Goal: Information Seeking & Learning: Learn about a topic

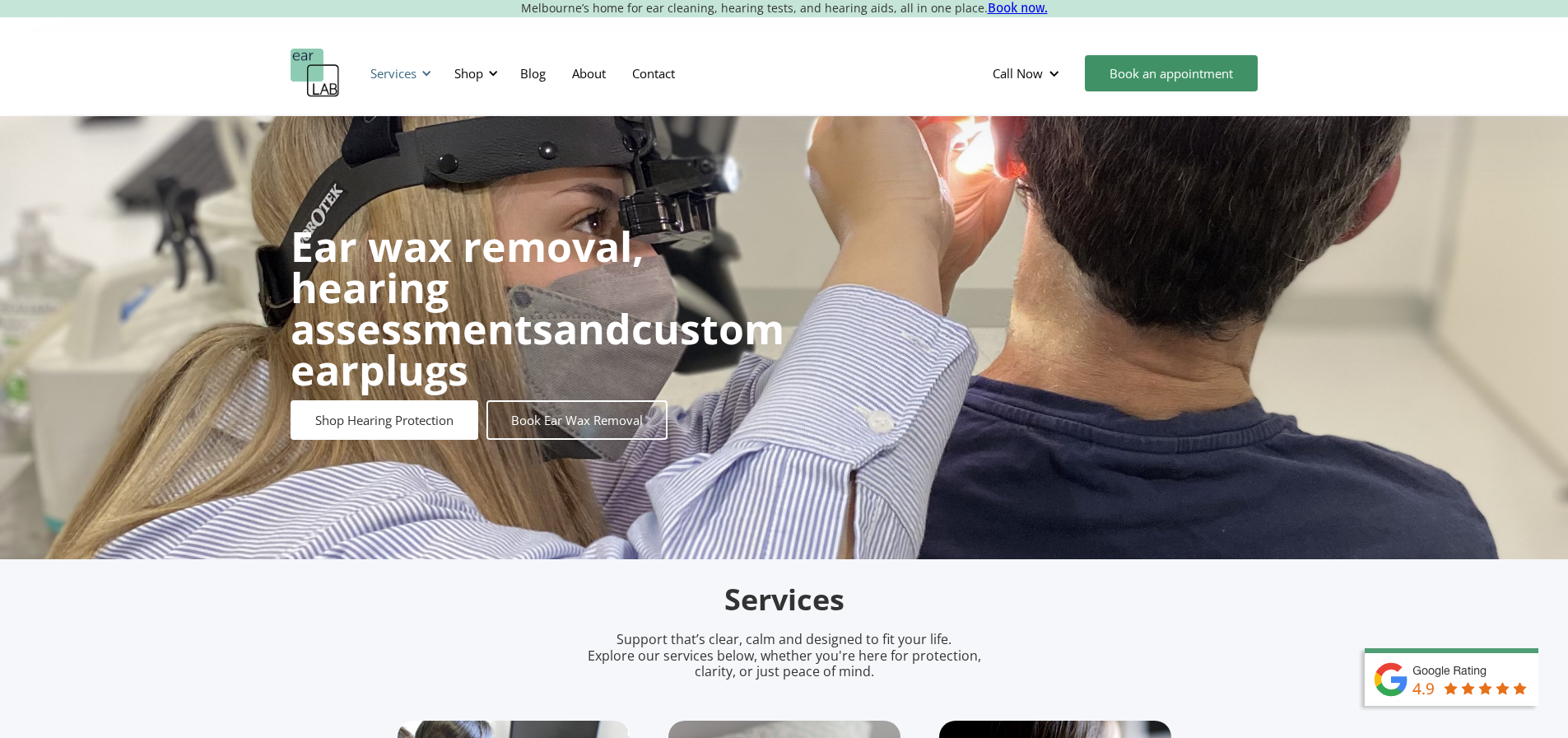
click at [420, 75] on div "Services" at bounding box center [398, 74] width 76 height 50
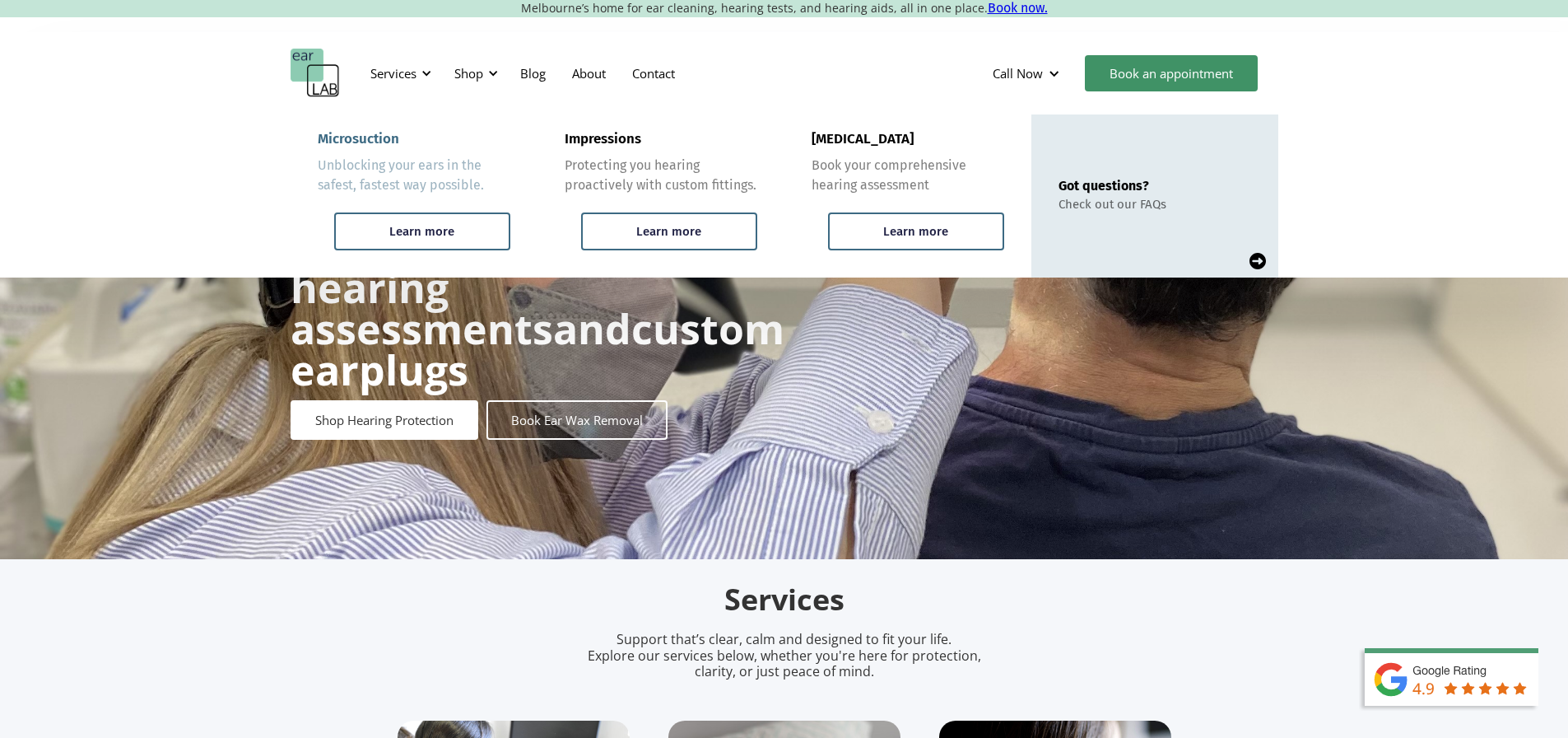
click at [369, 210] on link "Microsuction Unblocking your ears in the safest, fastest way possible. Learn mo…" at bounding box center [414, 196] width 247 height 163
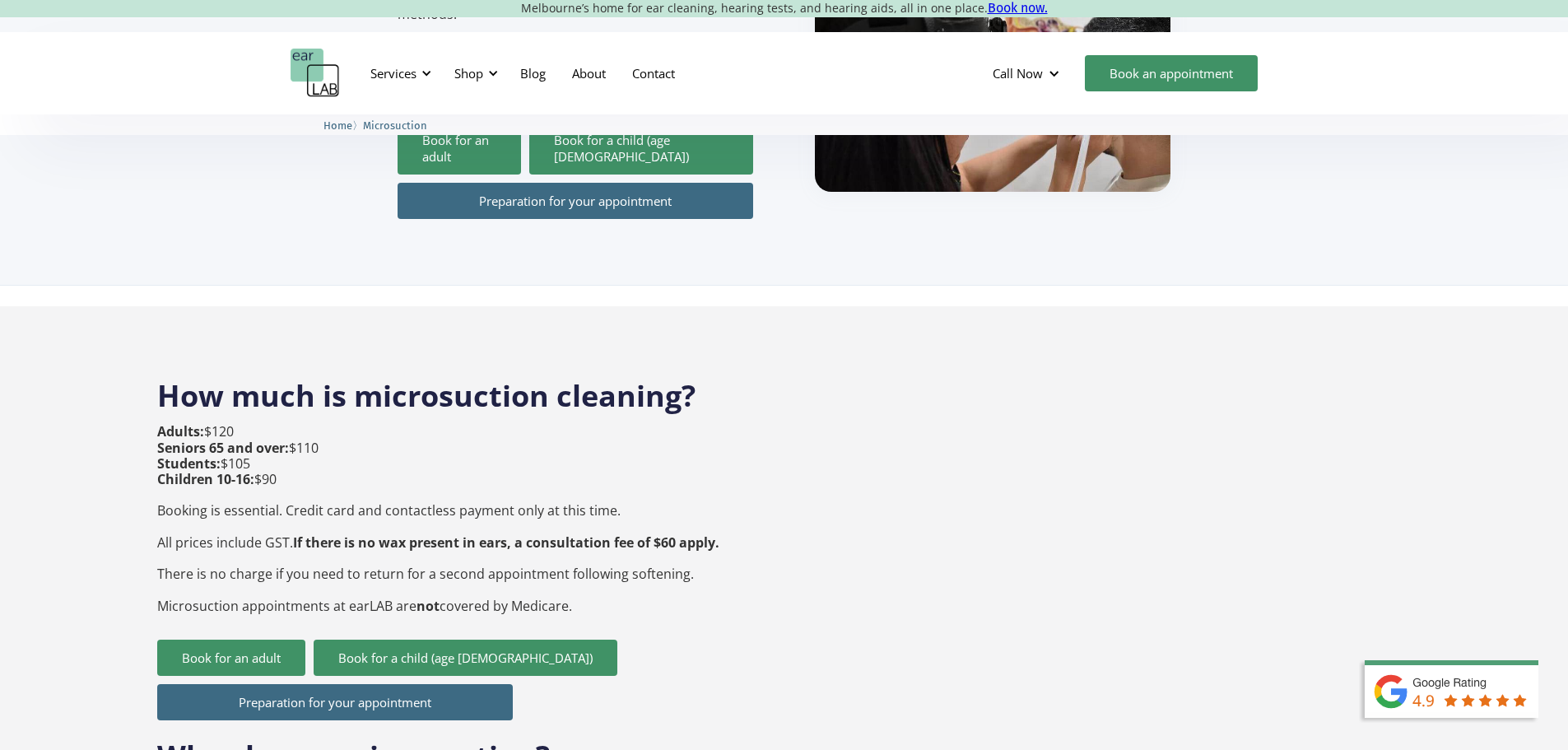
scroll to position [411, 0]
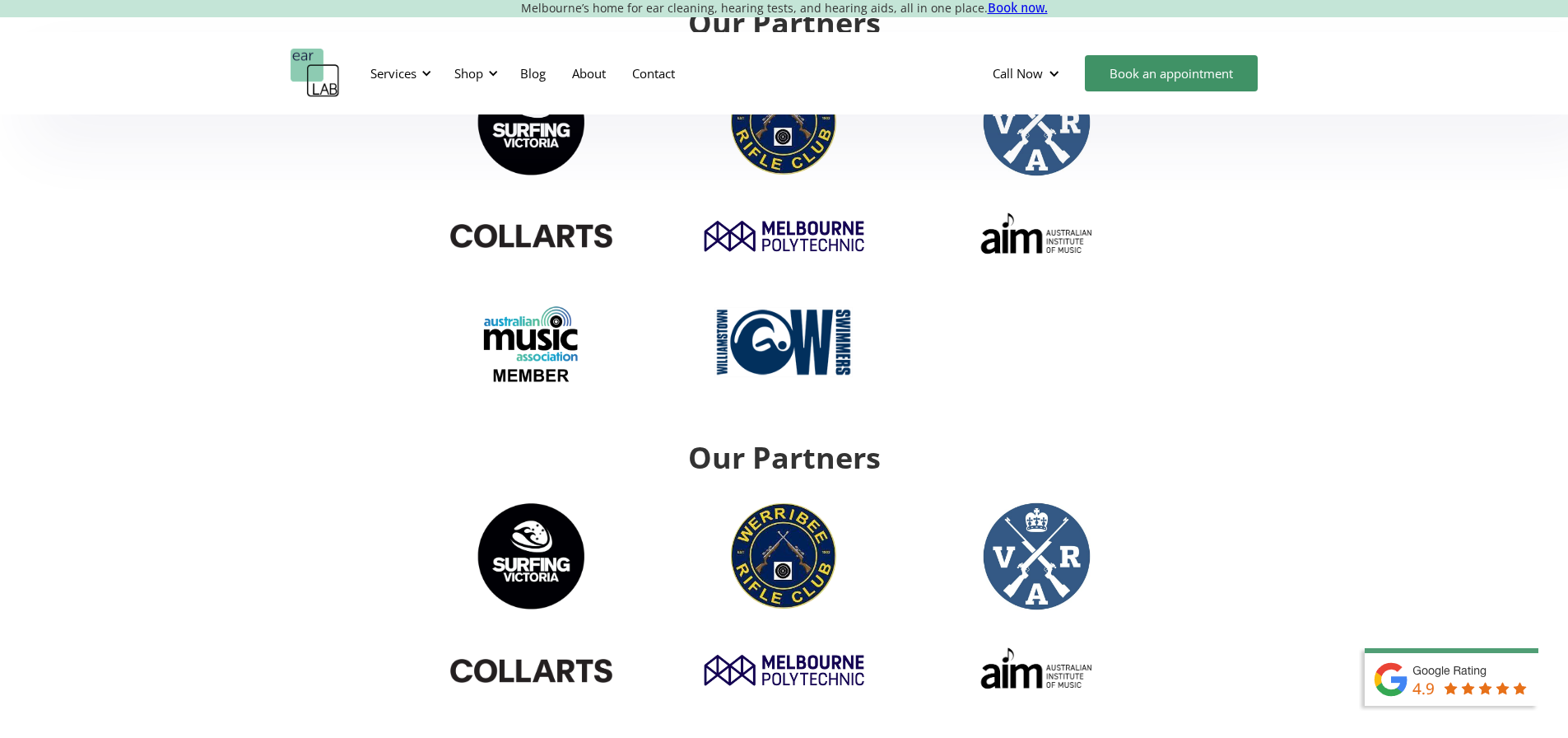
scroll to position [6433, 0]
